Goal: Find specific page/section: Find specific page/section

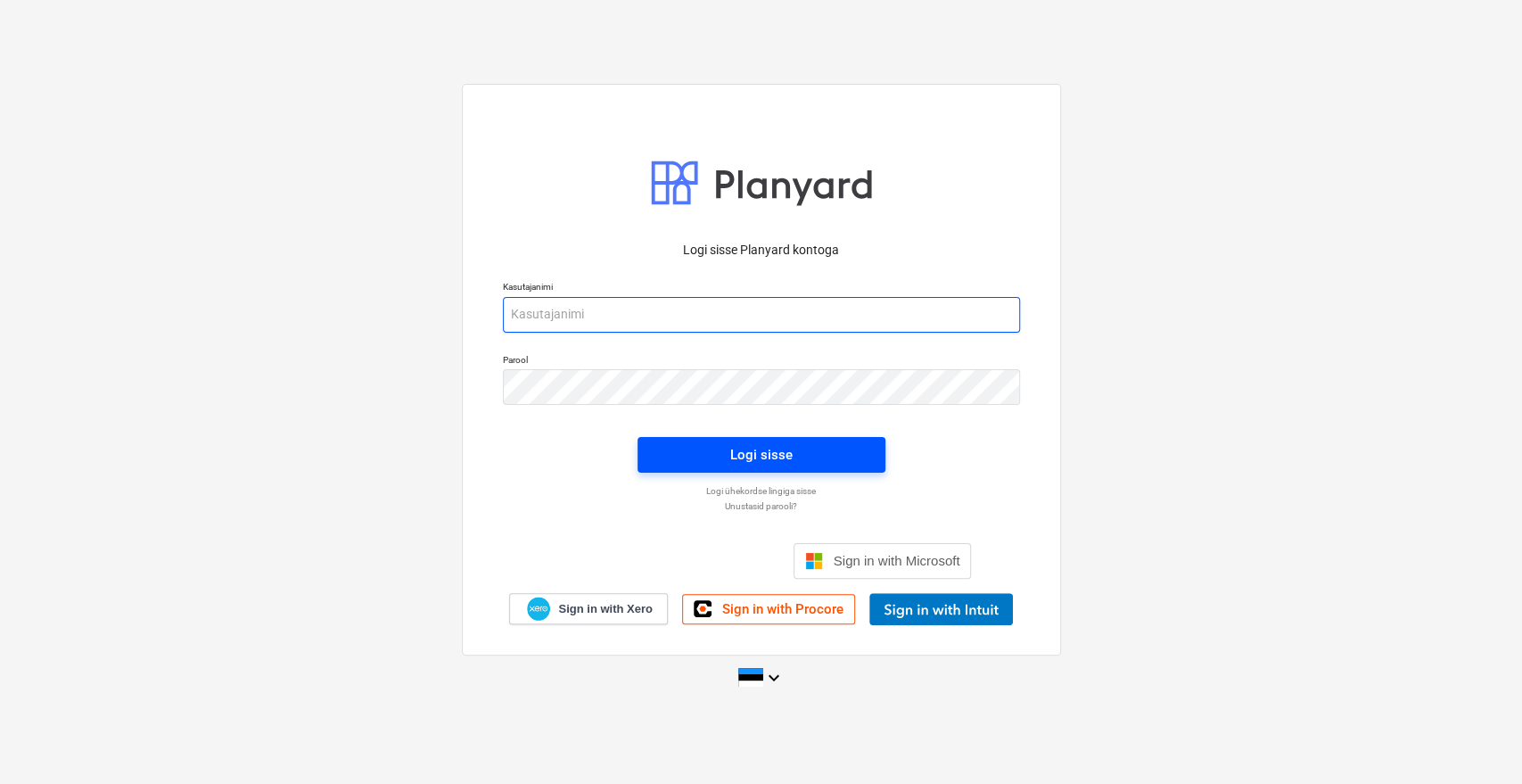
type input "[EMAIL_ADDRESS][DOMAIN_NAME]"
click at [719, 449] on span "Logi sisse" at bounding box center [761, 454] width 205 height 24
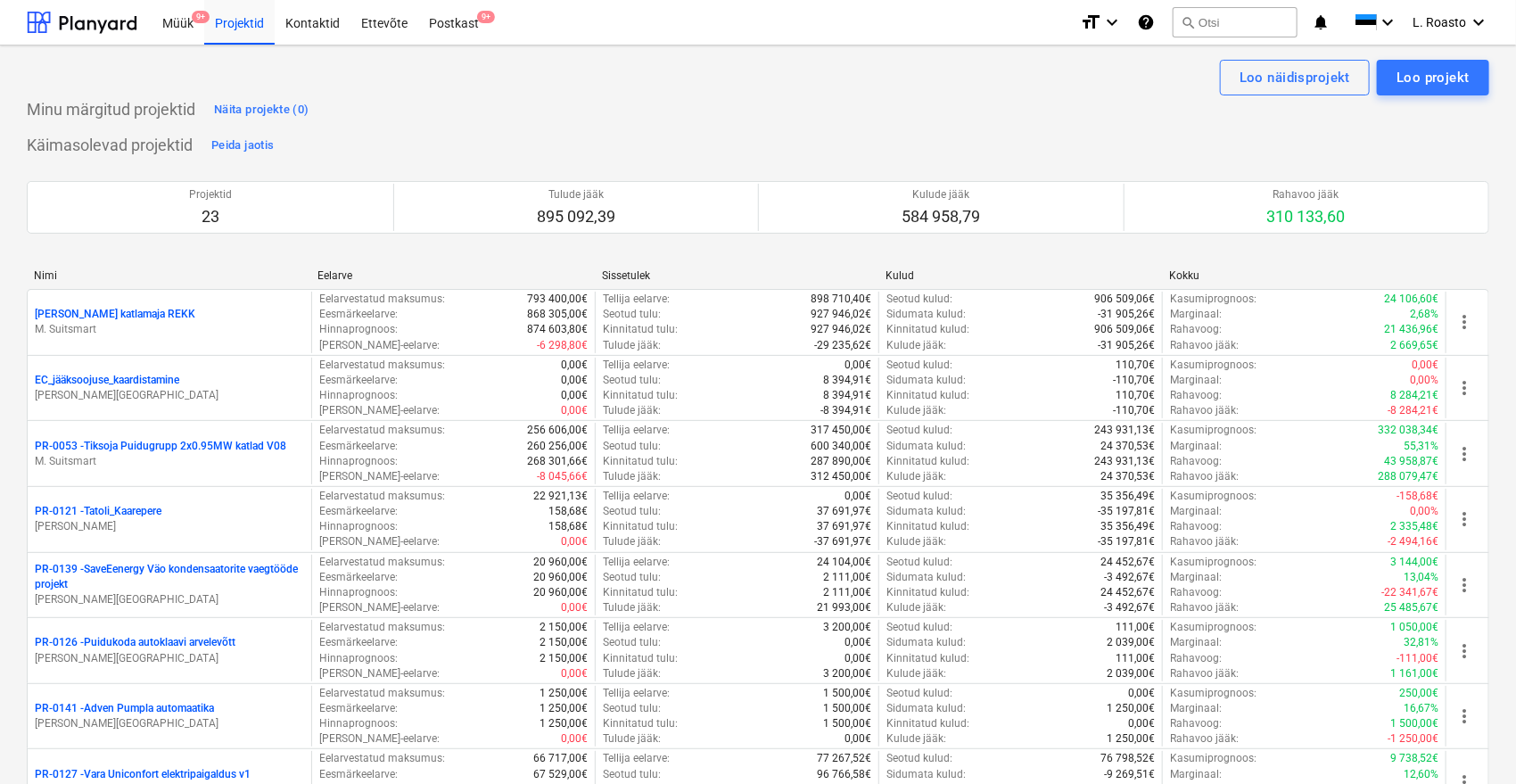
click at [371, 102] on div "Minu märgitud projektid Näita projekte (0)" at bounding box center [758, 109] width 1463 height 28
click at [1280, 31] on button "search Otsi" at bounding box center [1235, 23] width 124 height 30
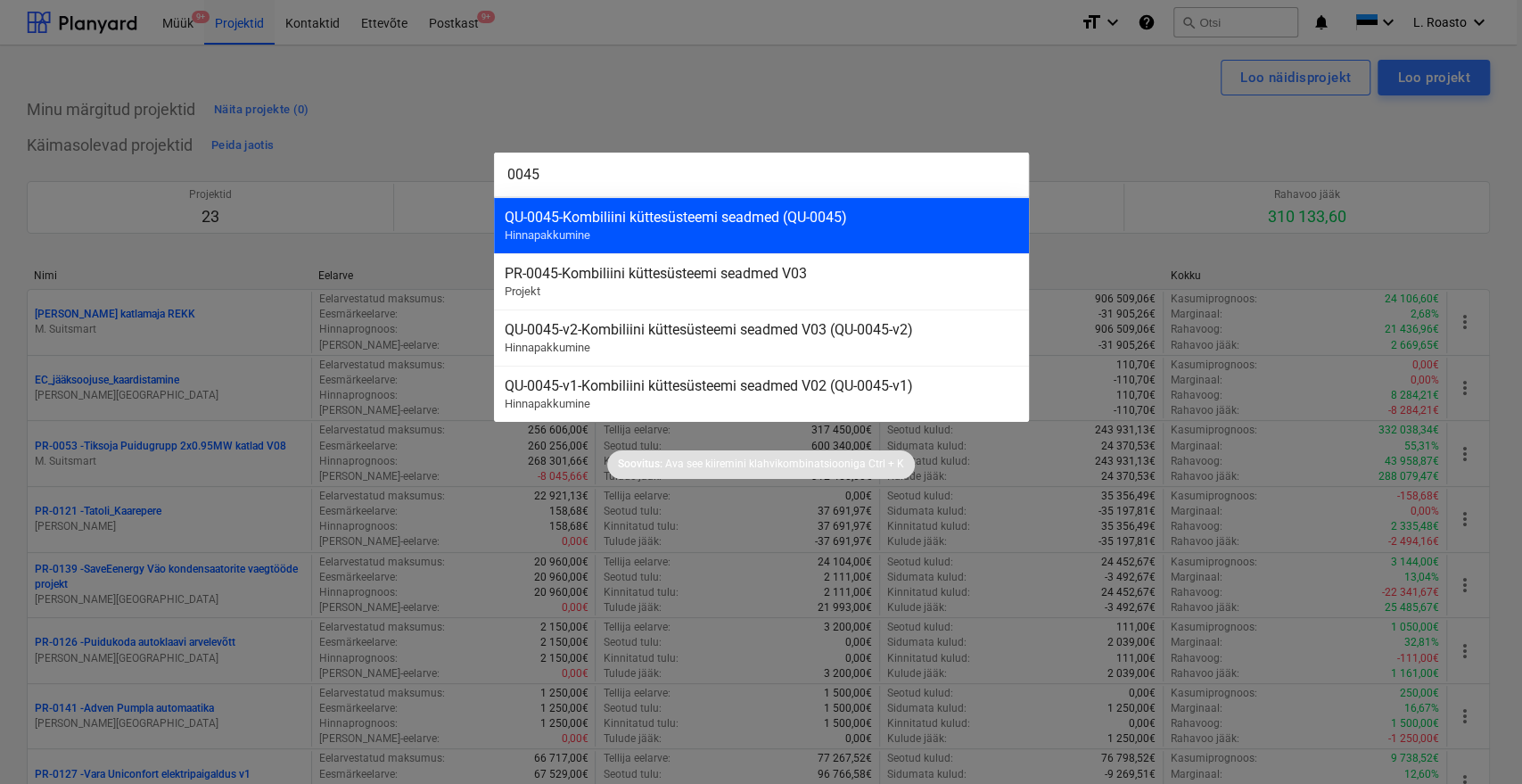
type input "0045"
click at [699, 236] on div "QU-0045 - Kombiliini küttesüsteemi seadmed (QU-0045) Hinnapakkumine" at bounding box center [761, 225] width 535 height 57
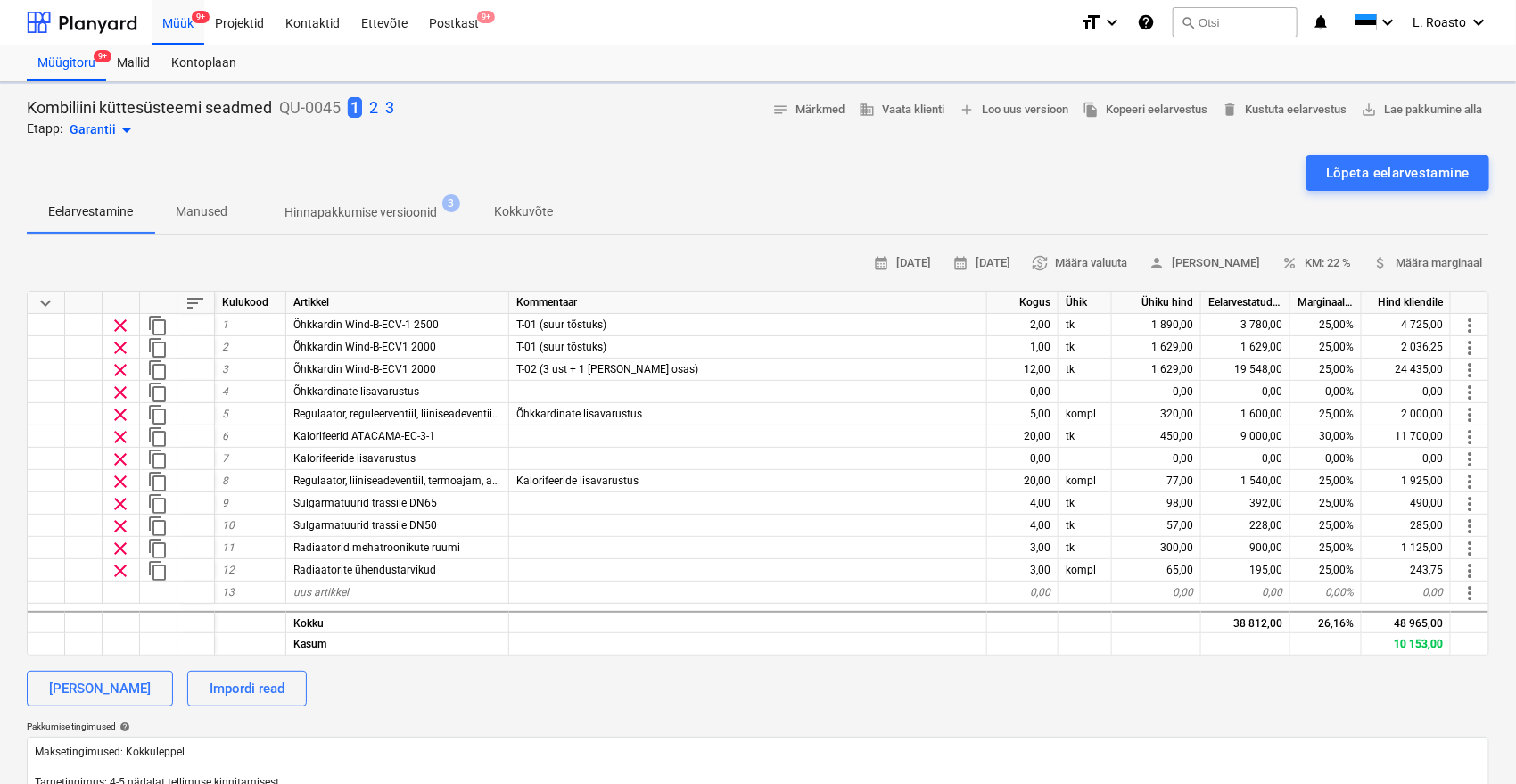
type textarea "x"
